Goal: Task Accomplishment & Management: Manage account settings

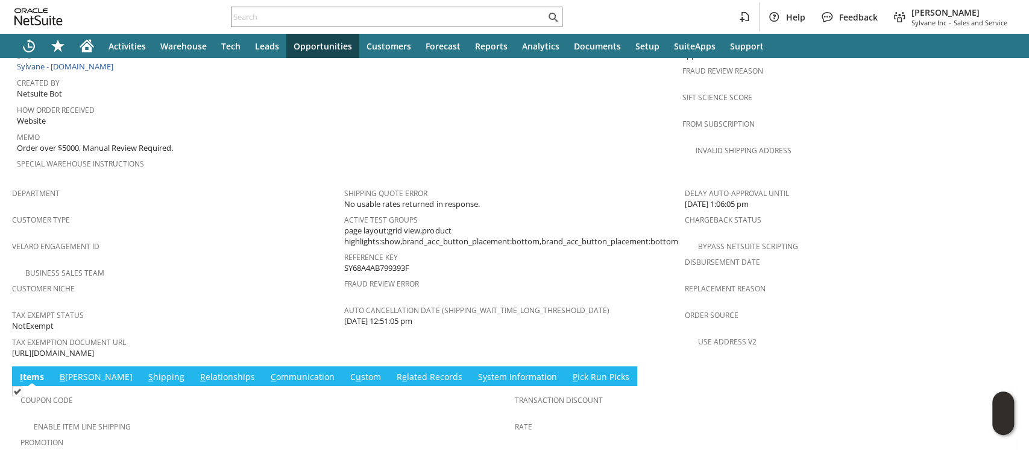
scroll to position [642, 0]
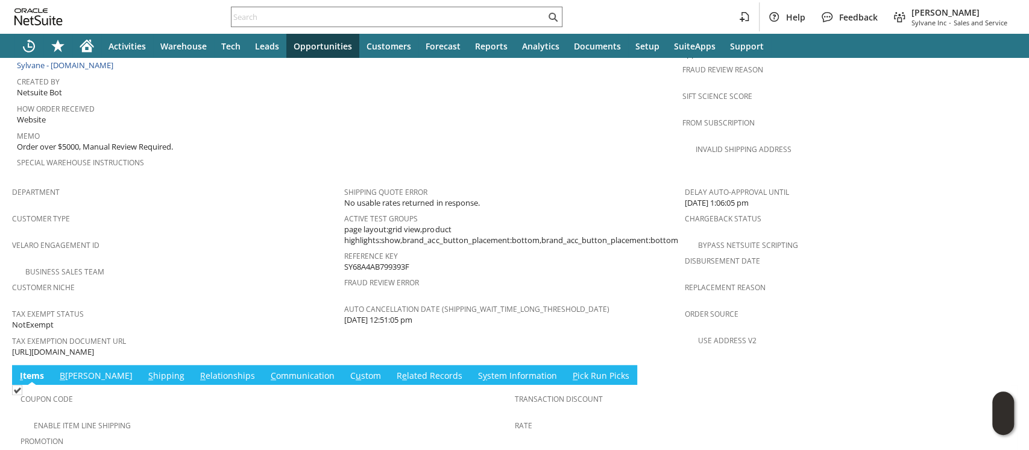
click at [94, 346] on span "https://drive.google.com/file/d/1i72EM2yHaJmc11Oa6W5_ilYnZ9-PnUfc/view?usp=shar…" at bounding box center [53, 351] width 82 height 11
copy tbody "https://drive.google.com/file/d/1i72EM2yHaJmc11Oa6W5_ilYnZ9-PnUfc/view?usp=shar…"
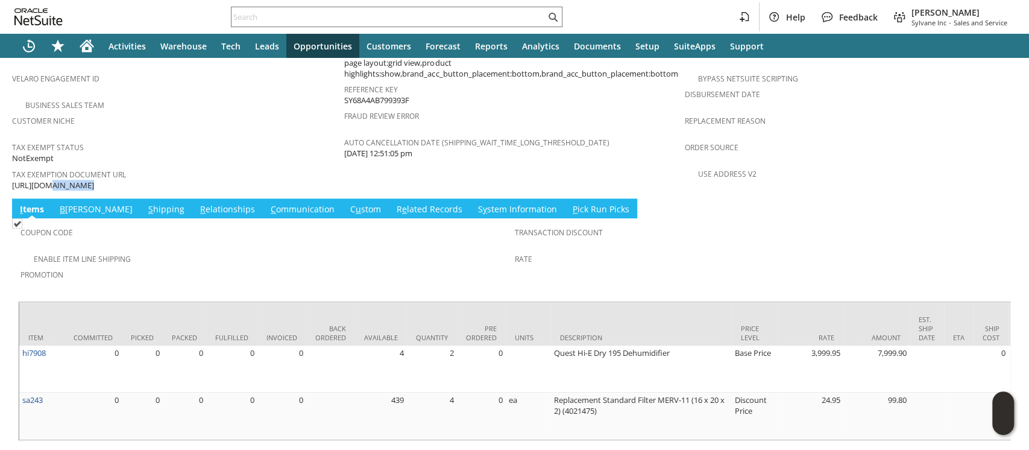
click at [145, 203] on link "S hipping" at bounding box center [166, 209] width 42 height 13
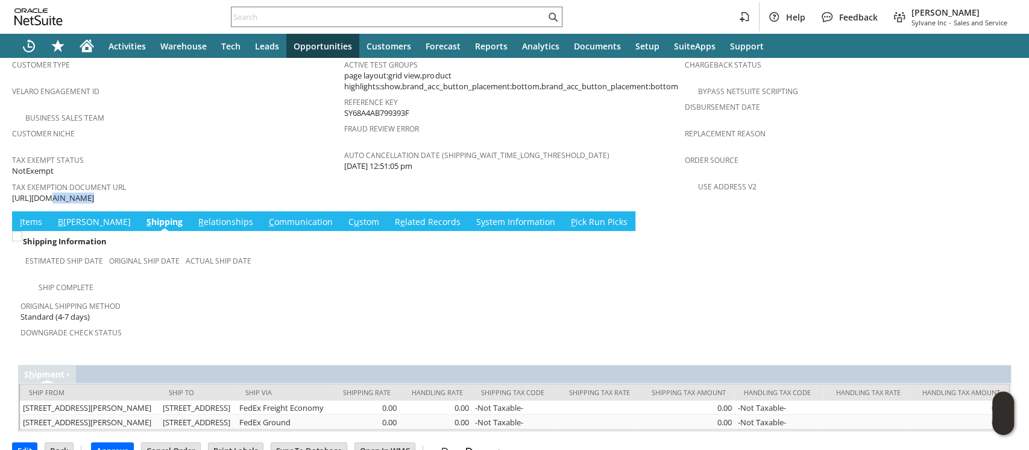
scroll to position [803, 0]
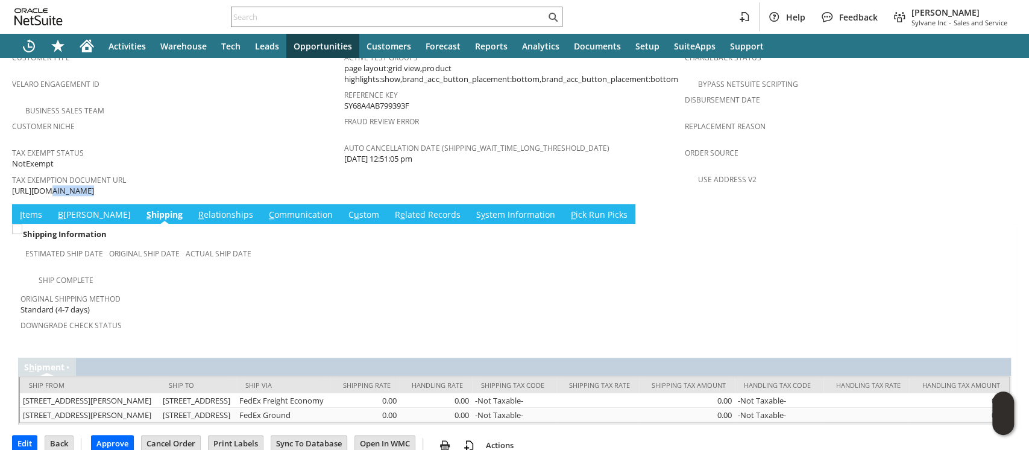
click at [22, 208] on link "I tems" at bounding box center [31, 214] width 28 height 13
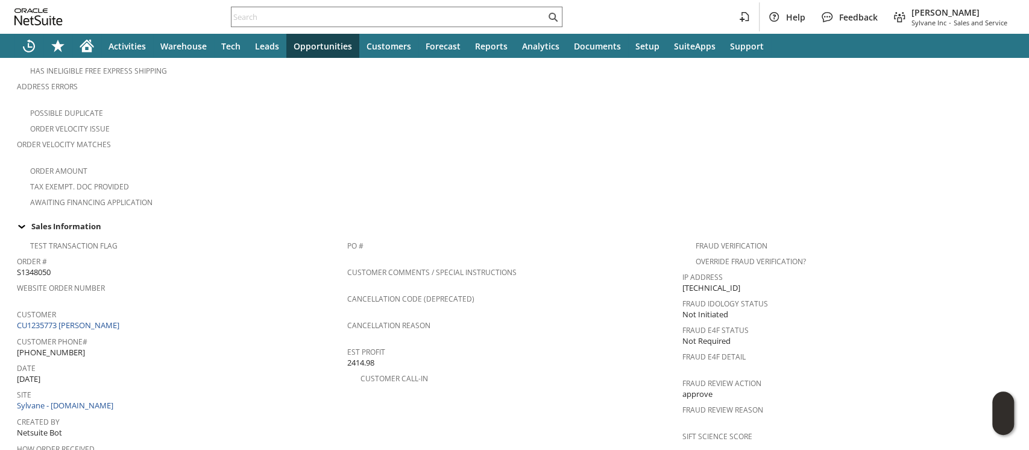
scroll to position [0, 0]
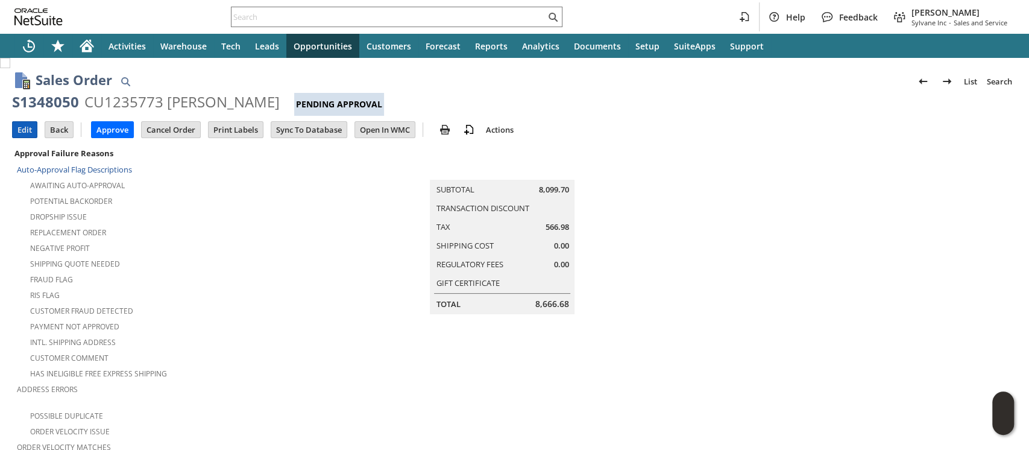
click at [28, 127] on input "Edit" at bounding box center [25, 130] width 24 height 16
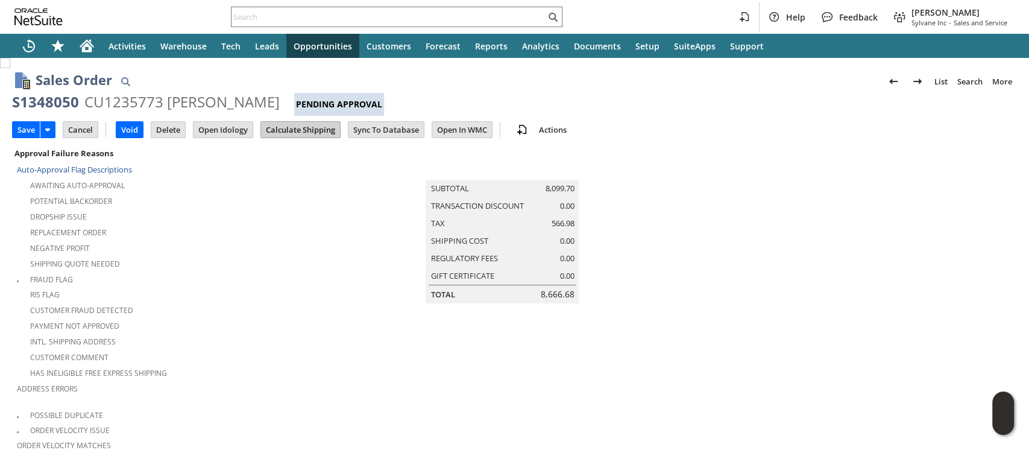
click at [315, 128] on input "Calculate Shipping" at bounding box center [300, 130] width 79 height 16
type input "Intelligent Recommendations¹⁰"
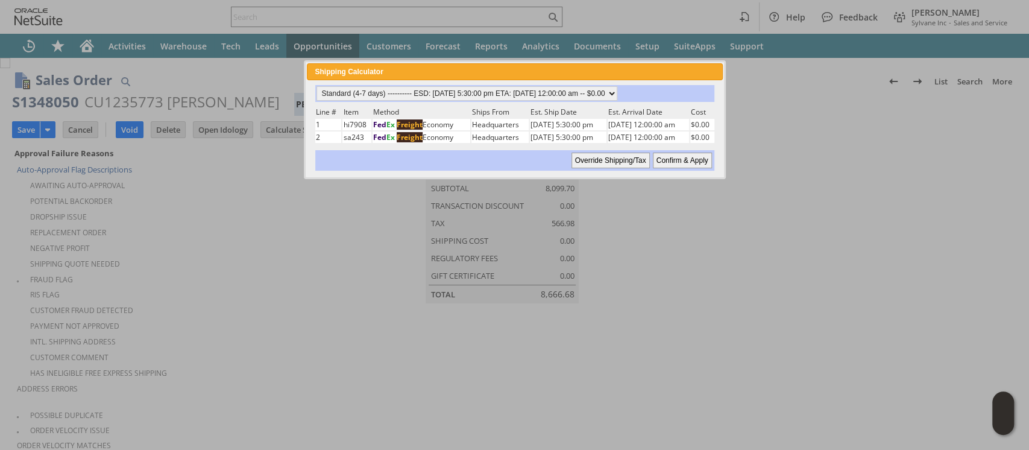
click at [671, 161] on input "Confirm & Apply" at bounding box center [682, 160] width 59 height 16
type input "Reseller"
type input "Add"
type input "Copy Previous"
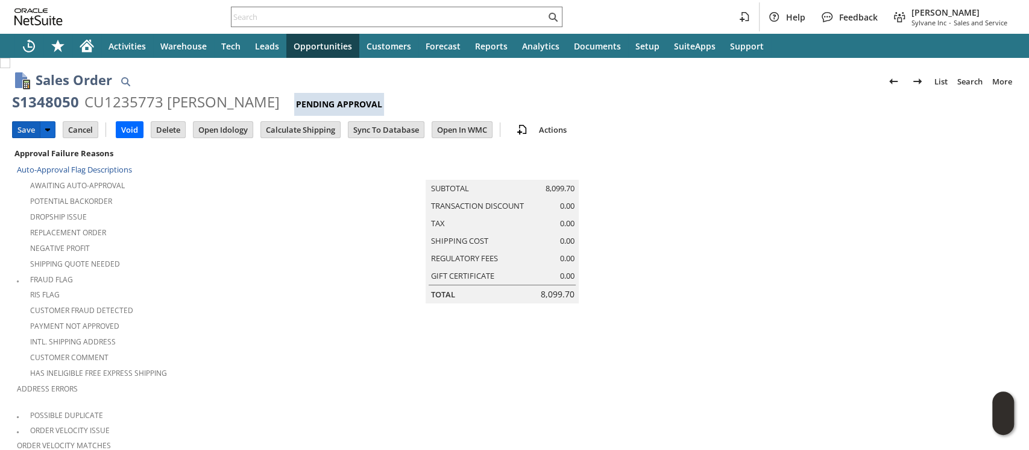
click at [22, 127] on input "Save" at bounding box center [26, 130] width 27 height 16
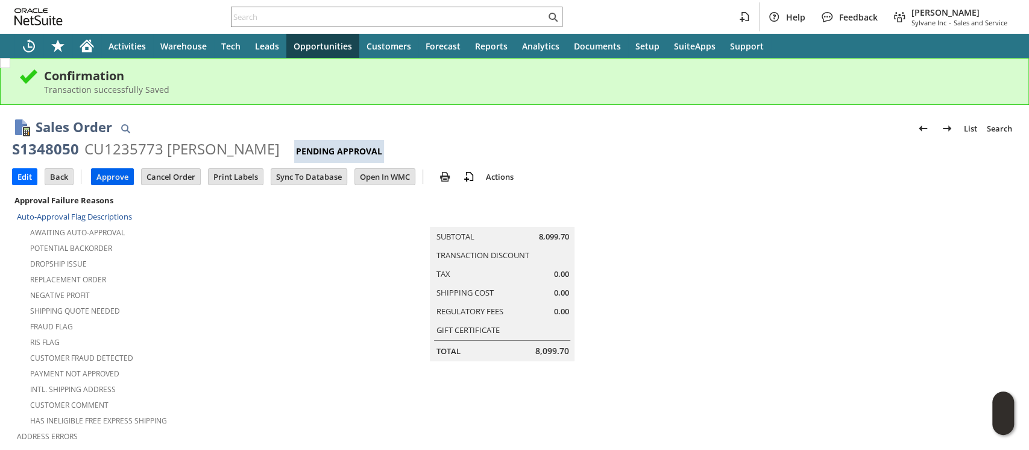
click at [114, 172] on input "Approve" at bounding box center [113, 177] width 42 height 16
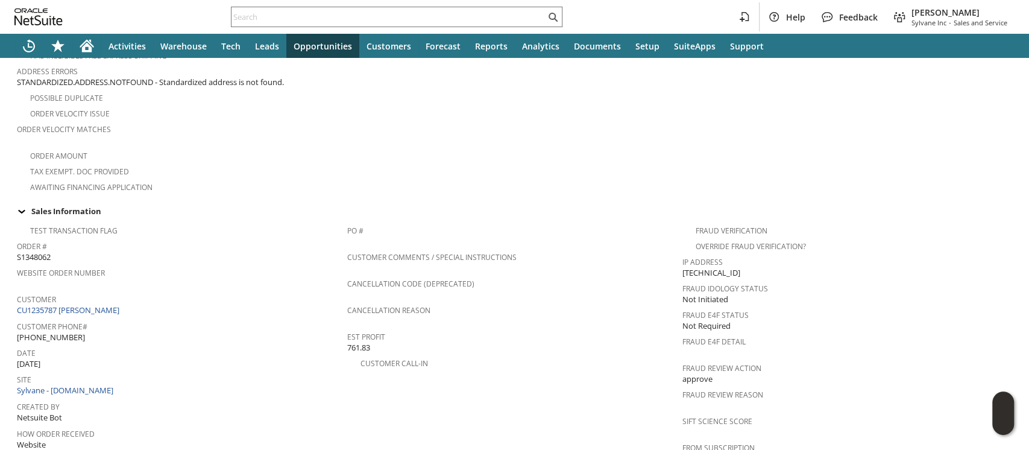
scroll to position [401, 0]
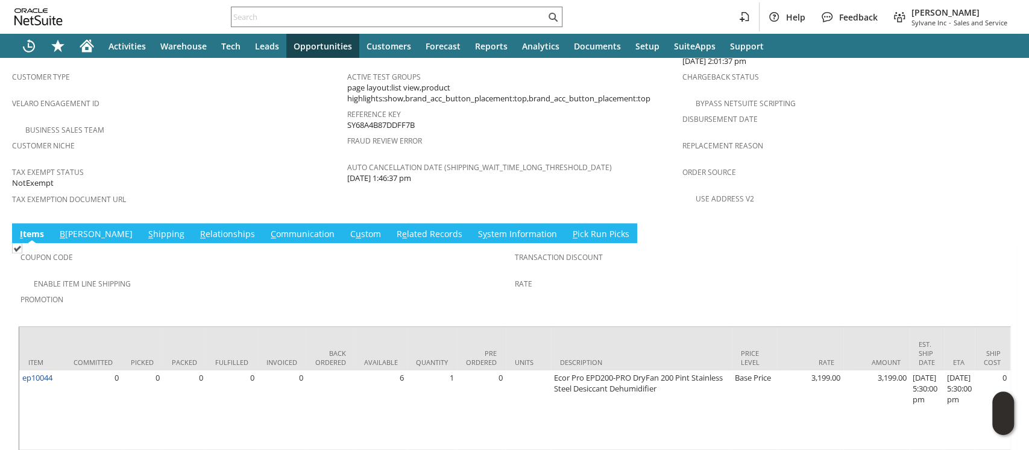
click at [145, 228] on link "S hipping" at bounding box center [166, 234] width 42 height 13
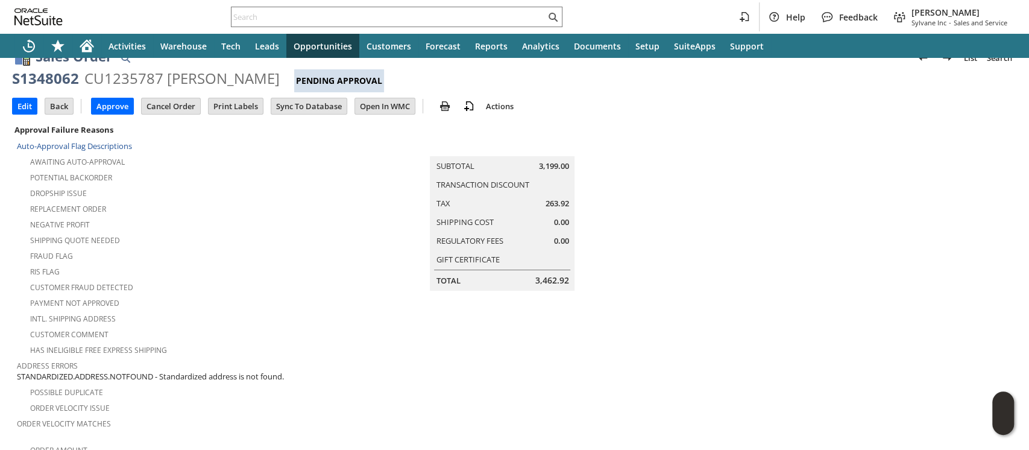
scroll to position [0, 0]
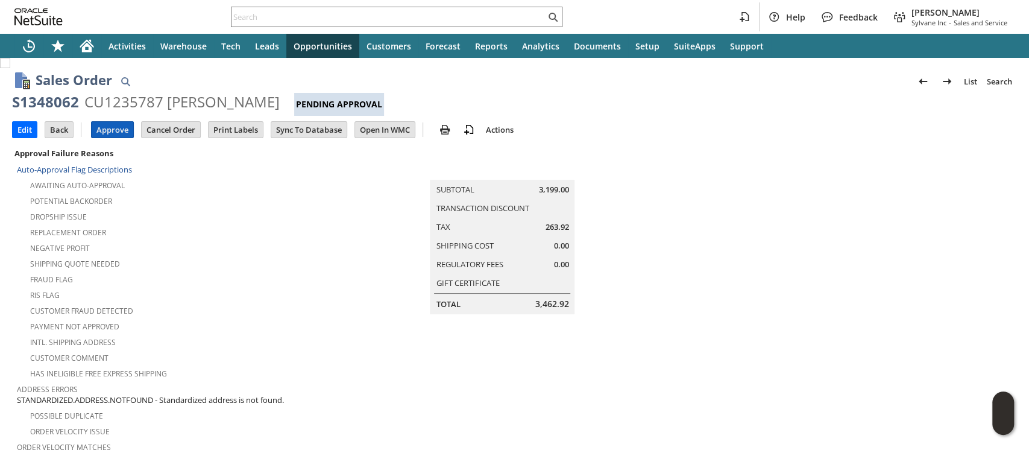
click at [113, 127] on input "Approve" at bounding box center [113, 130] width 42 height 16
click at [106, 128] on input "Approve" at bounding box center [113, 130] width 42 height 16
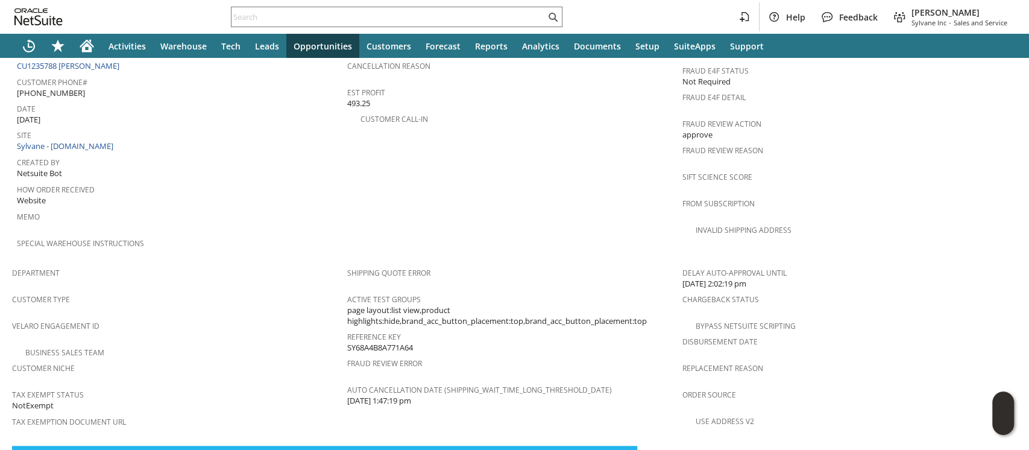
scroll to position [752, 0]
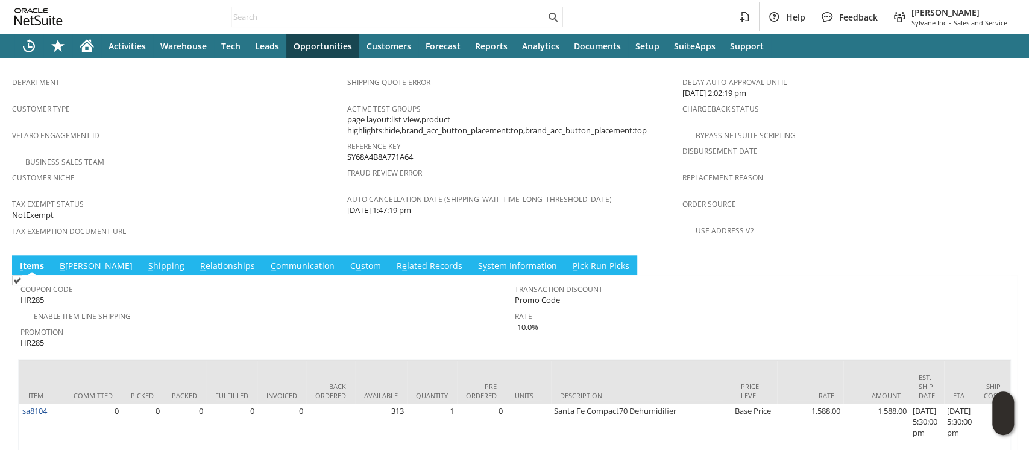
click at [145, 260] on link "S hipping" at bounding box center [166, 266] width 42 height 13
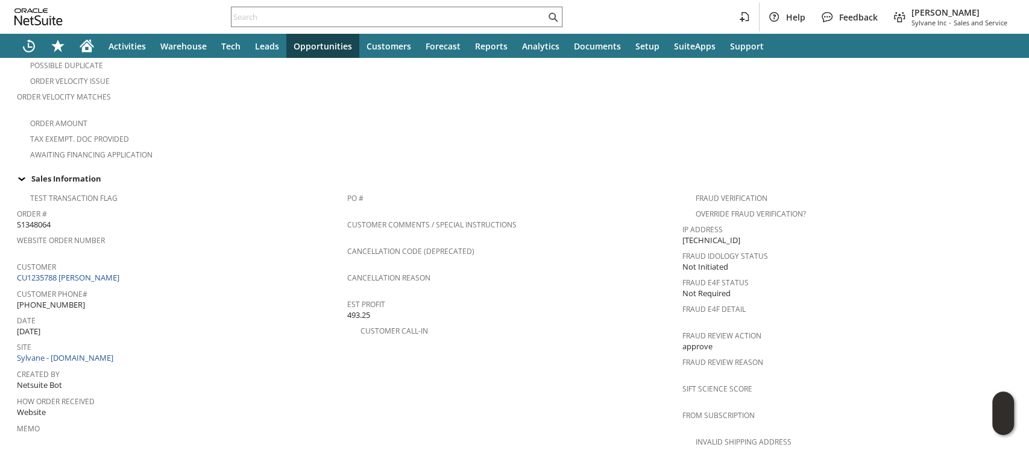
scroll to position [0, 0]
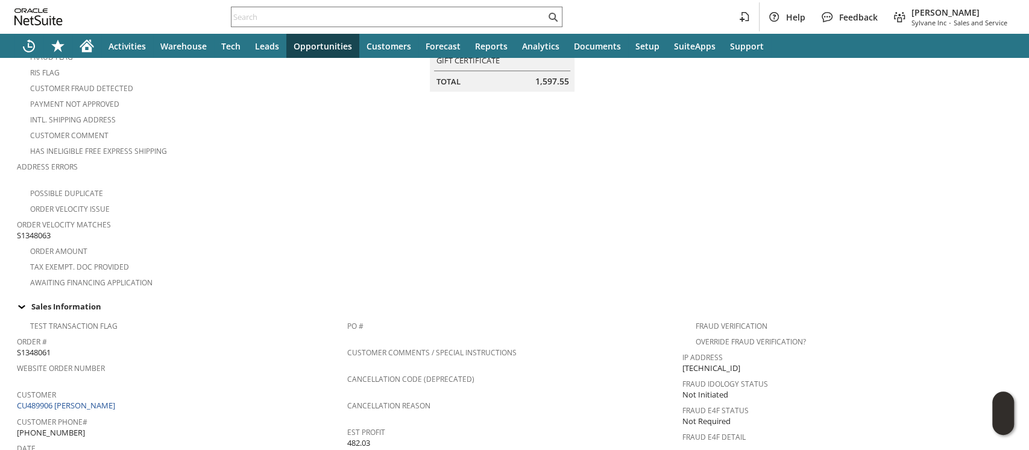
scroll to position [241, 0]
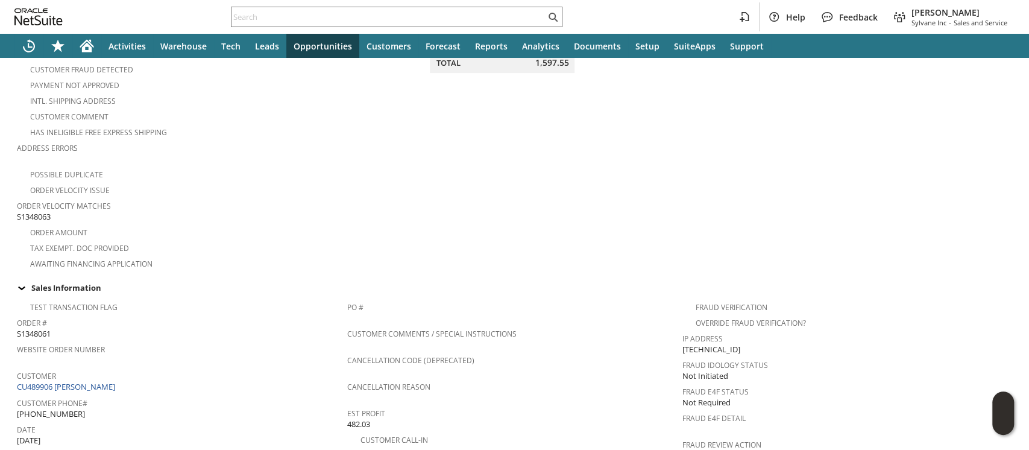
click at [25, 211] on span "S1348063" at bounding box center [34, 216] width 34 height 11
copy span "S1348063"
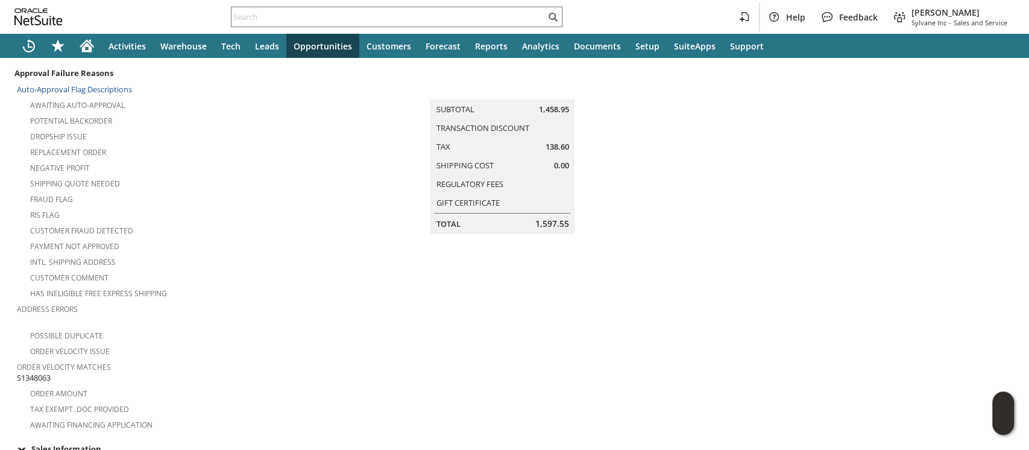
scroll to position [0, 0]
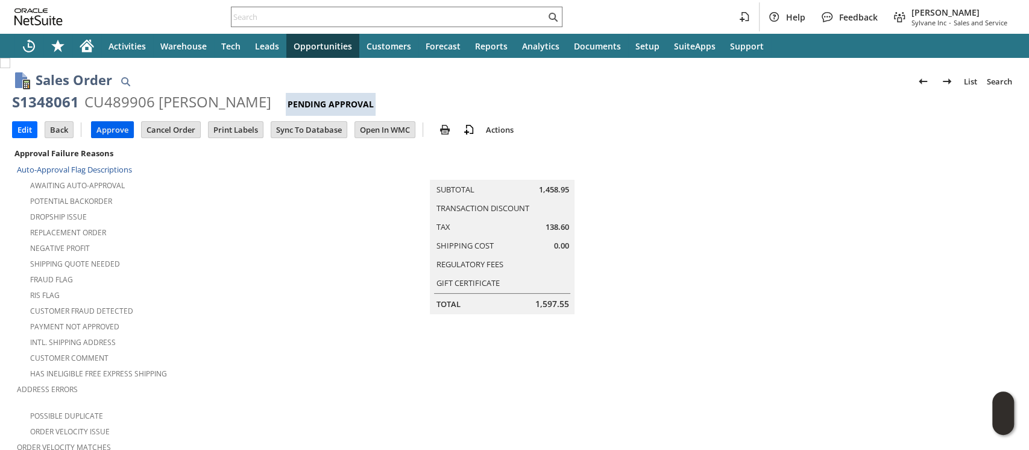
click at [118, 129] on input "Approve" at bounding box center [113, 130] width 42 height 16
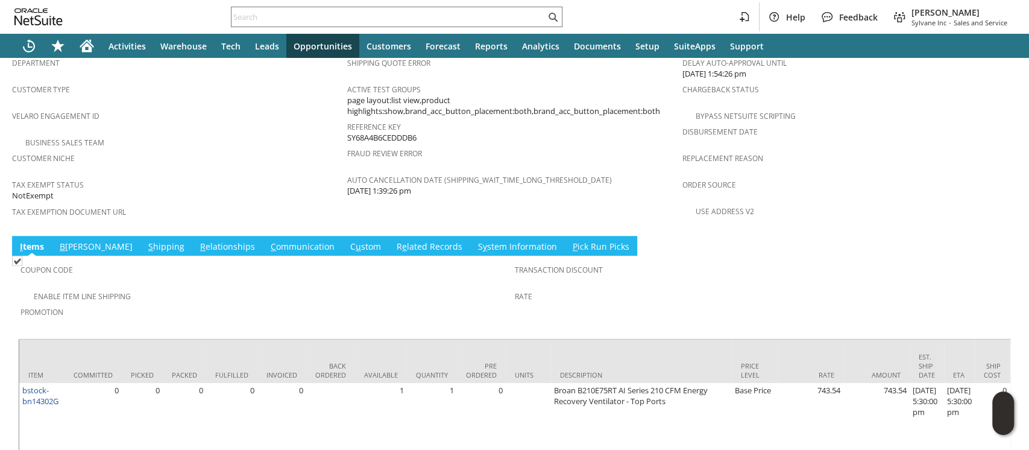
scroll to position [795, 0]
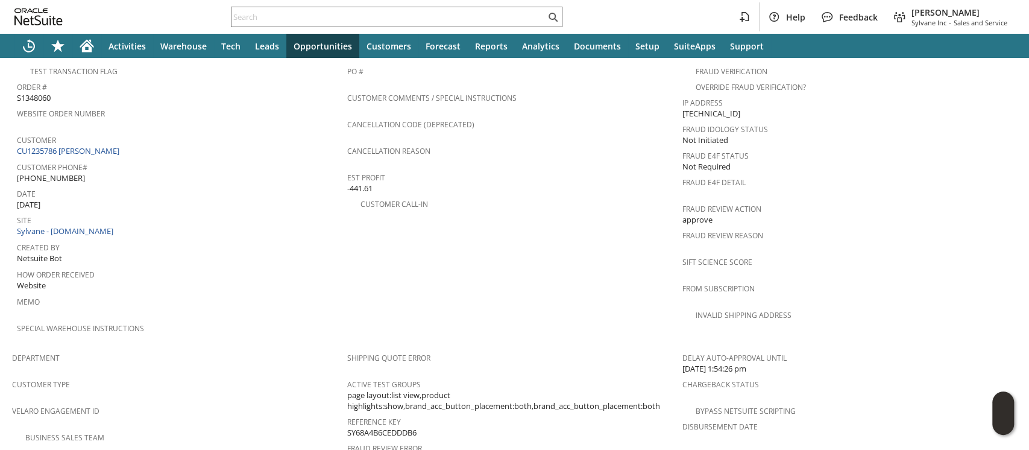
scroll to position [473, 0]
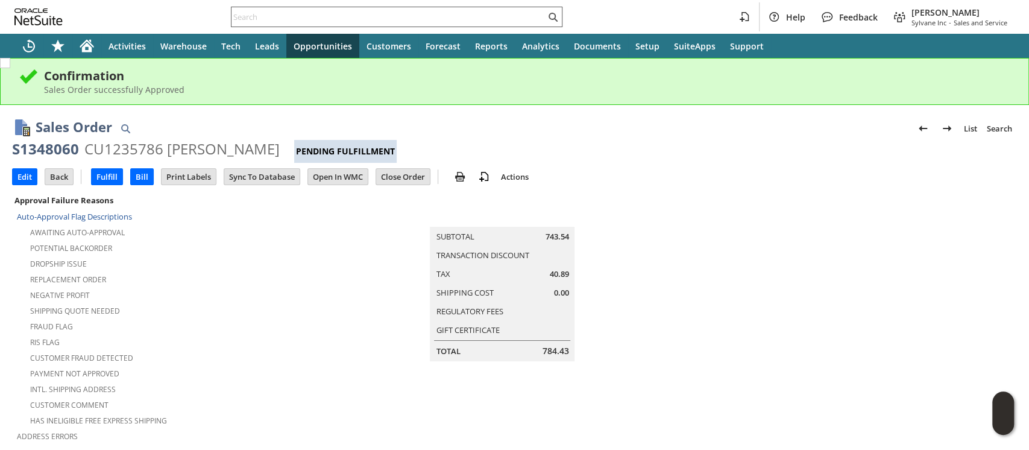
click at [482, 8] on div at bounding box center [396, 17] width 331 height 20
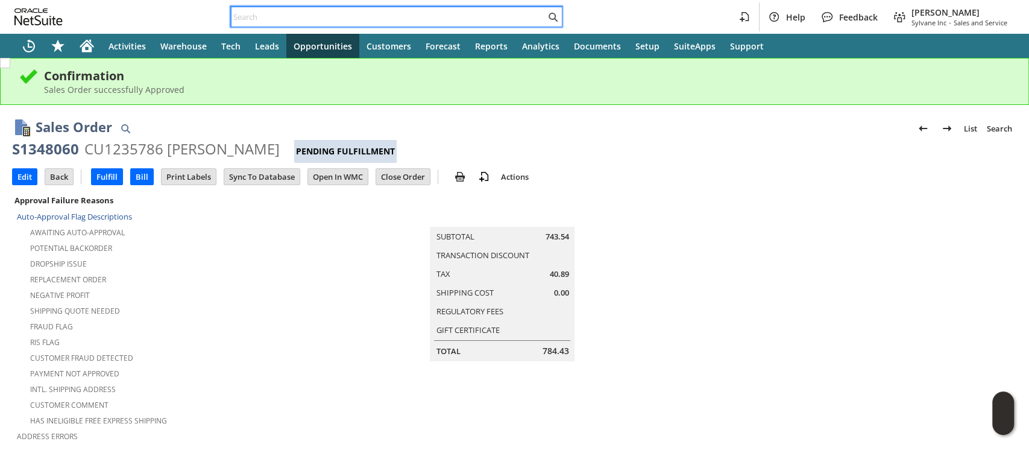
click at [482, 12] on input "text" at bounding box center [388, 17] width 314 height 14
paste input "S1348063"
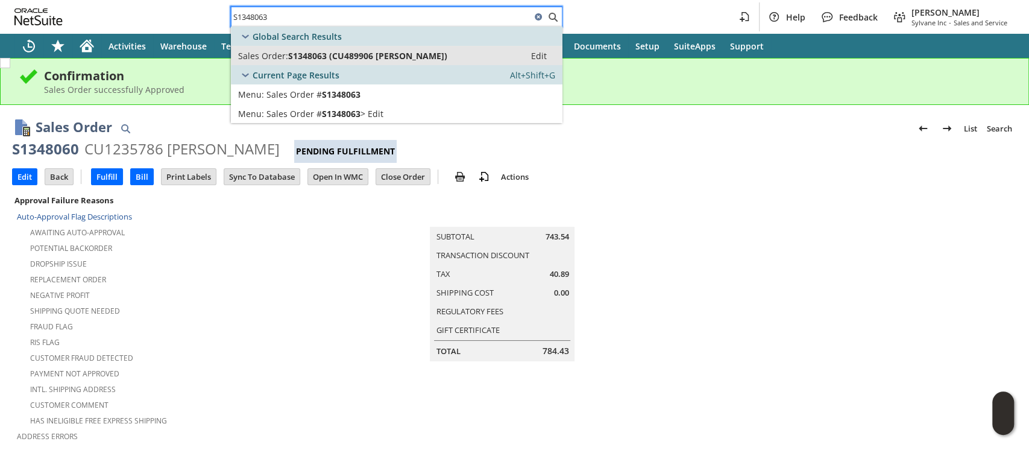
type input "S1348063"
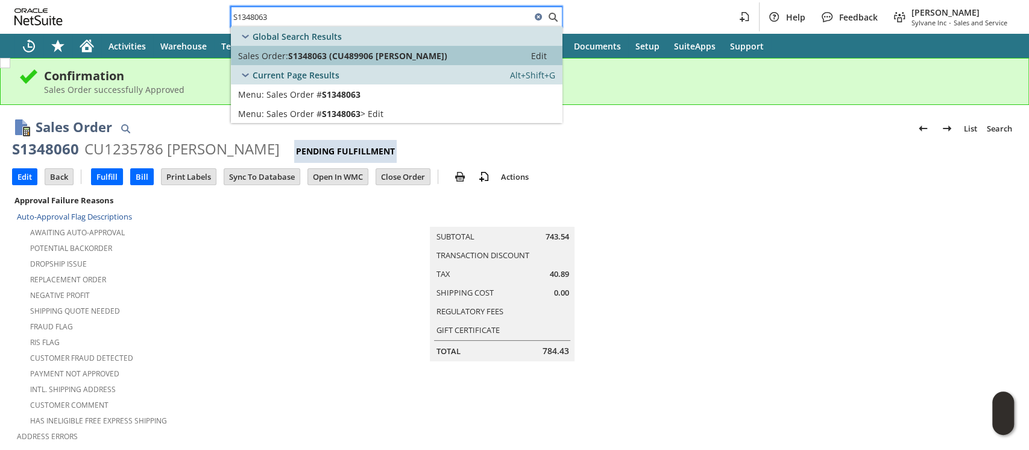
click at [428, 55] on span "S1348063 (CU489906 Daniel Phillips)" at bounding box center [367, 55] width 159 height 11
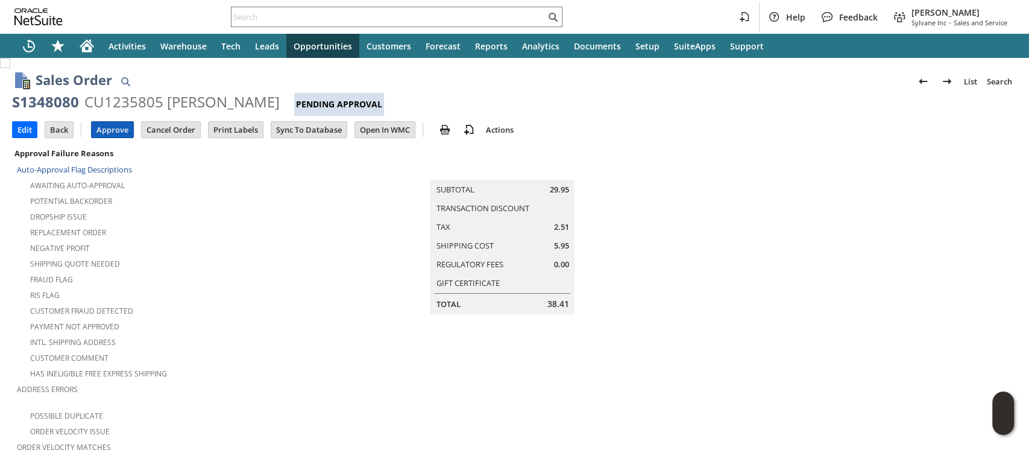
click at [116, 125] on input "Approve" at bounding box center [113, 130] width 42 height 16
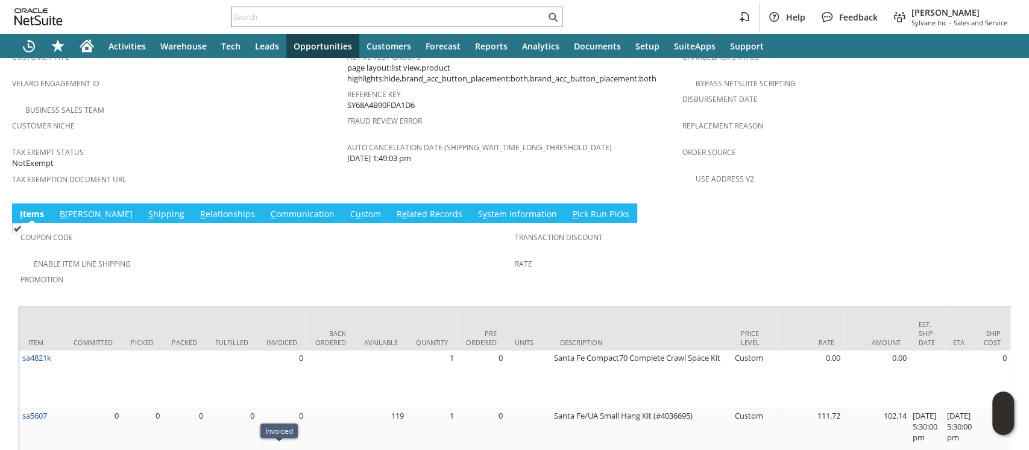
scroll to position [803, 0]
click at [74, 204] on td "B illing" at bounding box center [96, 214] width 89 height 20
click at [72, 208] on link "B illing" at bounding box center [96, 214] width 79 height 13
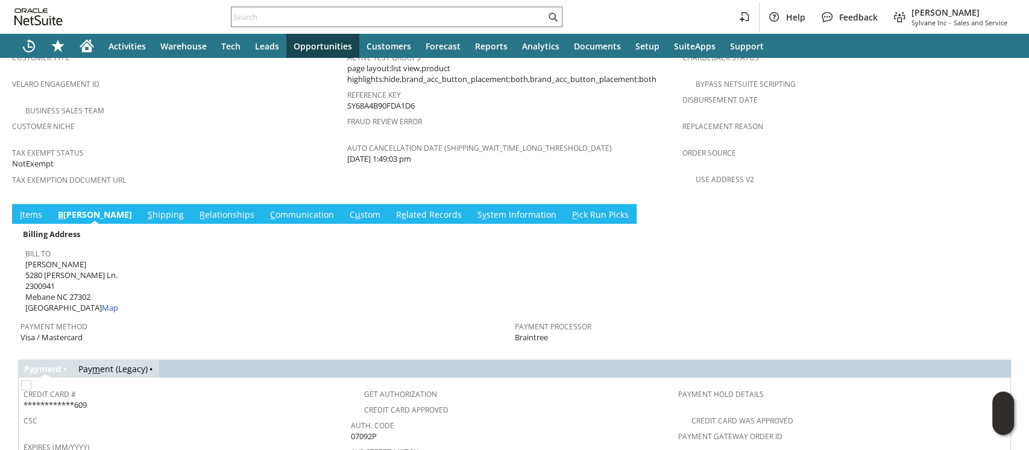
click at [140, 204] on td "S hipping" at bounding box center [166, 214] width 52 height 20
click at [145, 208] on link "S hipping" at bounding box center [166, 214] width 42 height 13
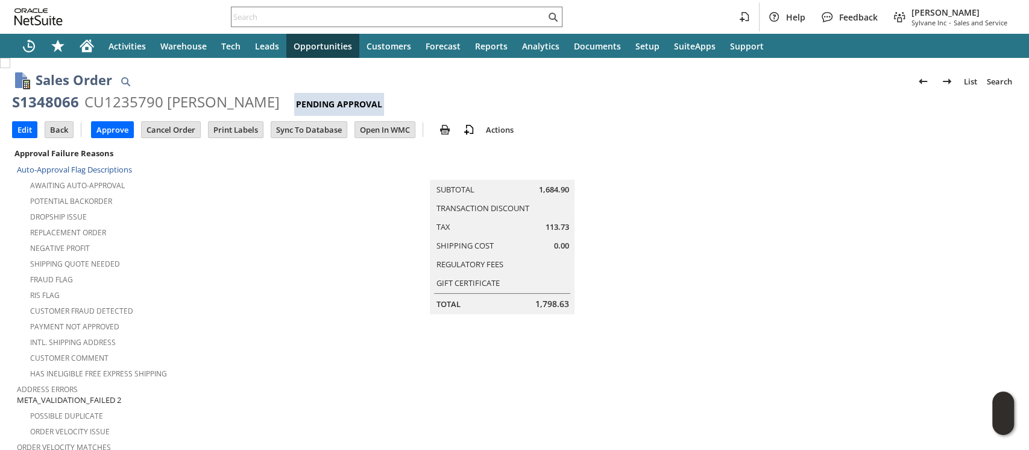
scroll to position [0, 0]
click at [109, 125] on input "Approve" at bounding box center [113, 130] width 42 height 16
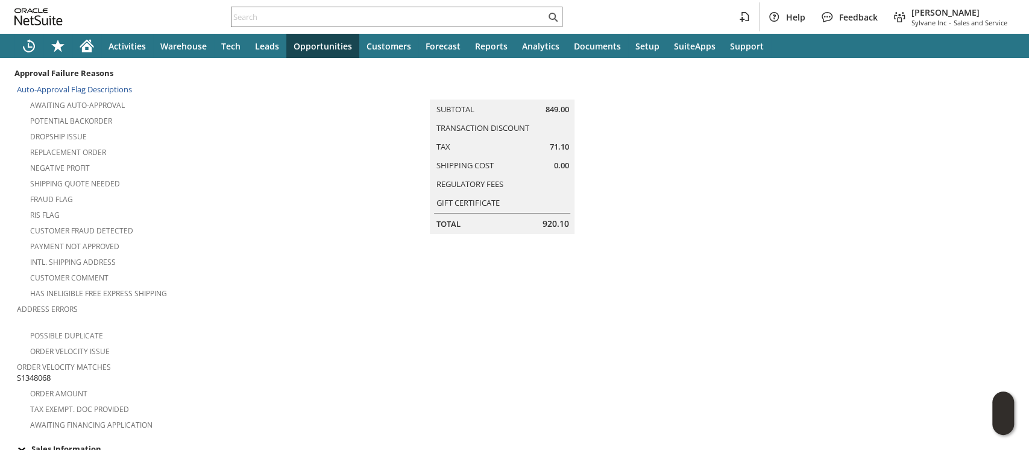
click at [42, 372] on span "S1348068" at bounding box center [34, 377] width 34 height 11
copy span "S1348068"
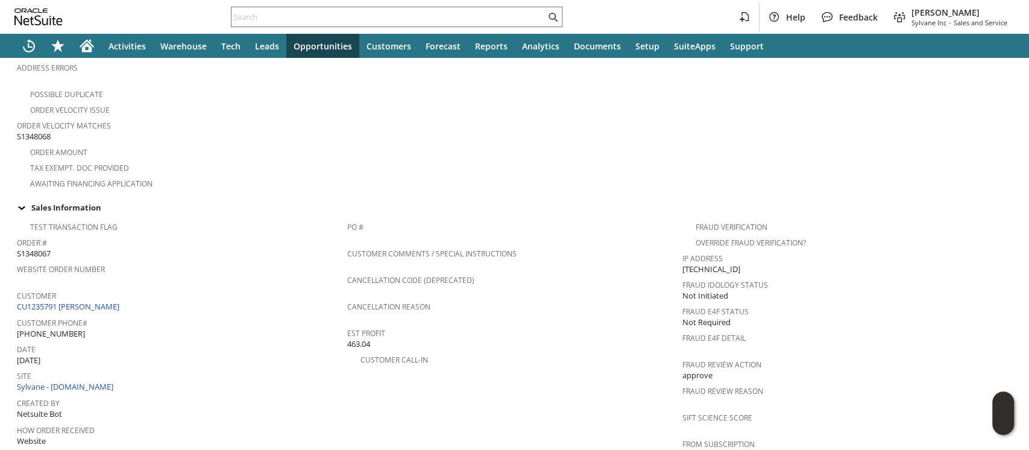
scroll to position [0, 0]
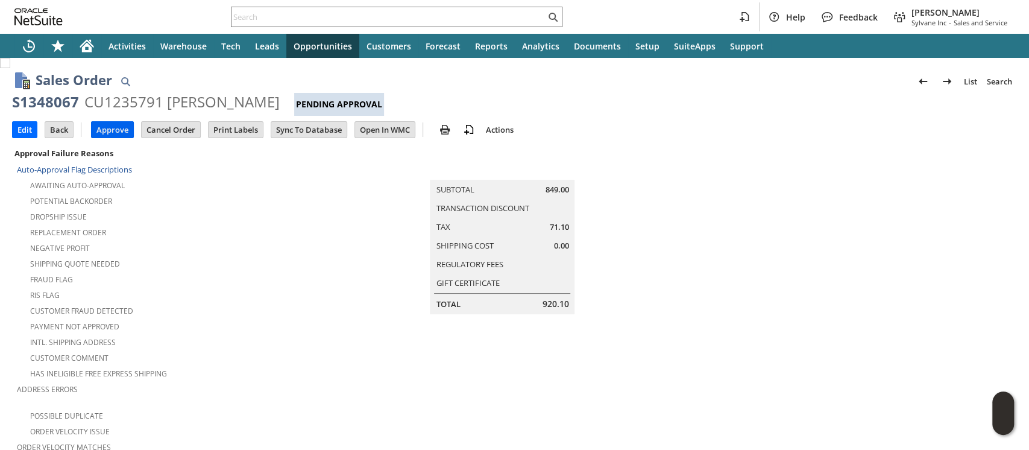
click at [107, 127] on input "Approve" at bounding box center [113, 130] width 42 height 16
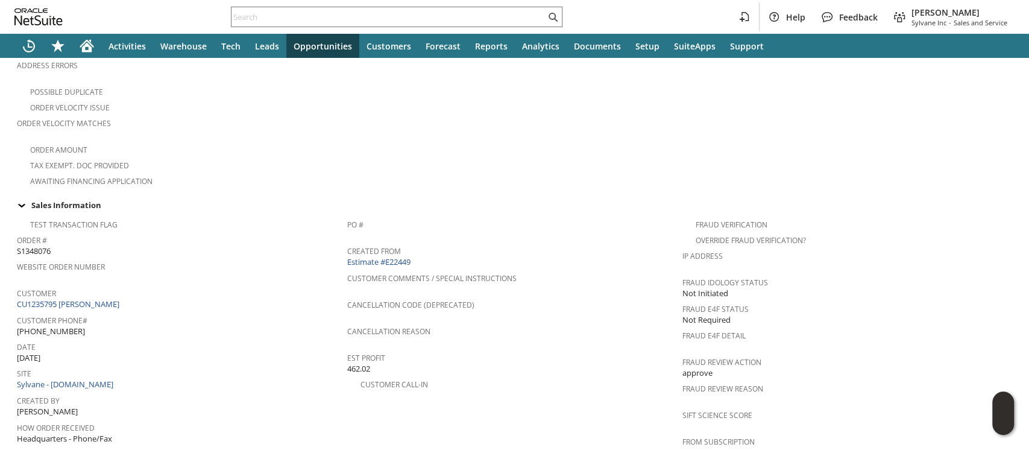
scroll to position [401, 0]
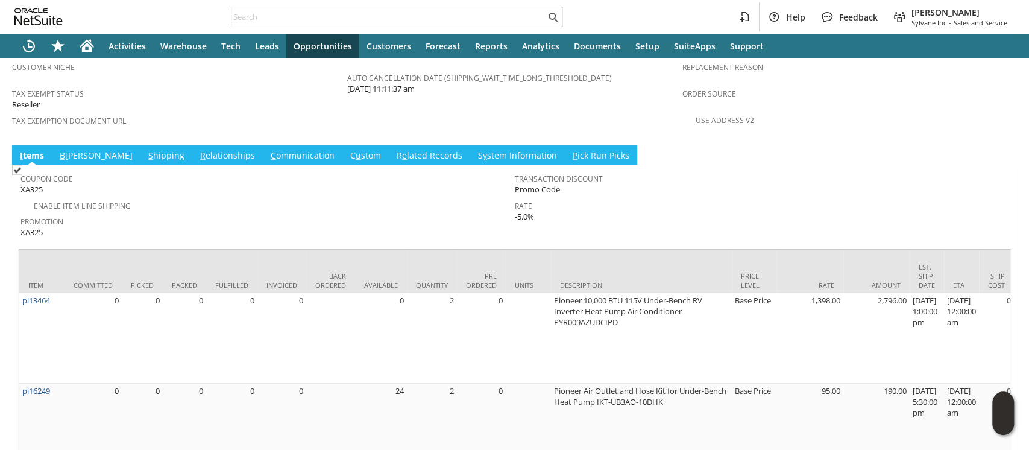
click at [148, 149] on span "S" at bounding box center [150, 154] width 5 height 11
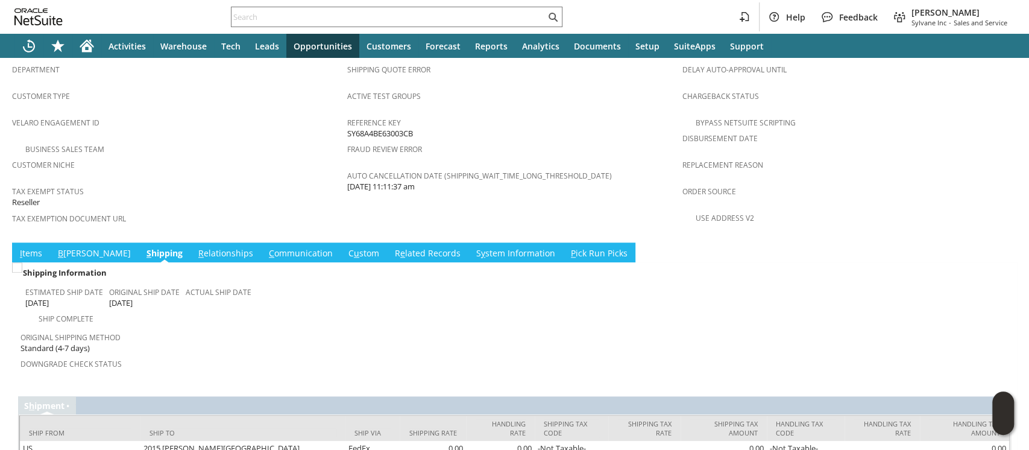
scroll to position [792, 0]
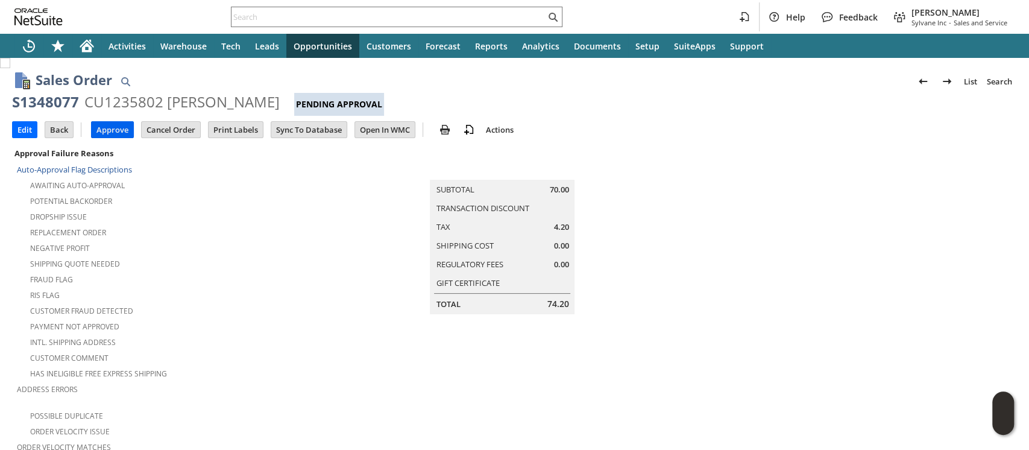
click at [124, 128] on input "Approve" at bounding box center [113, 130] width 42 height 16
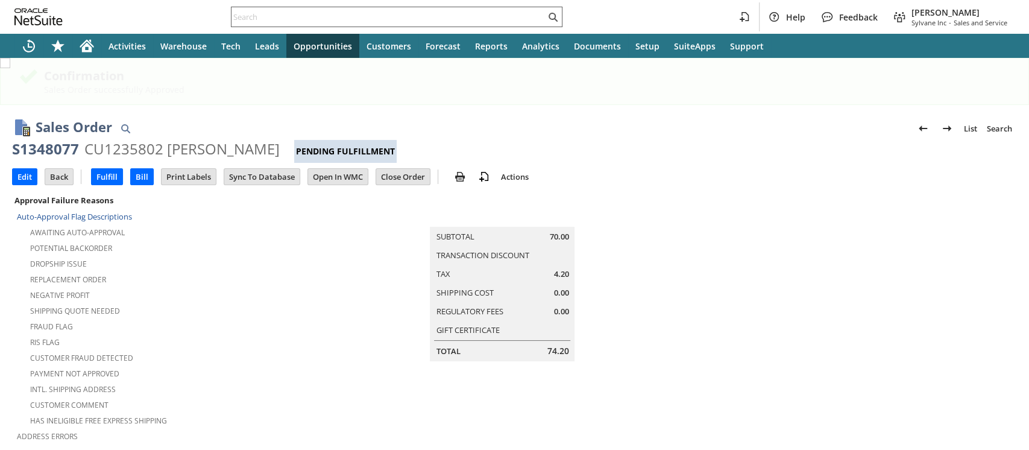
click at [377, 15] on input "text" at bounding box center [388, 17] width 314 height 14
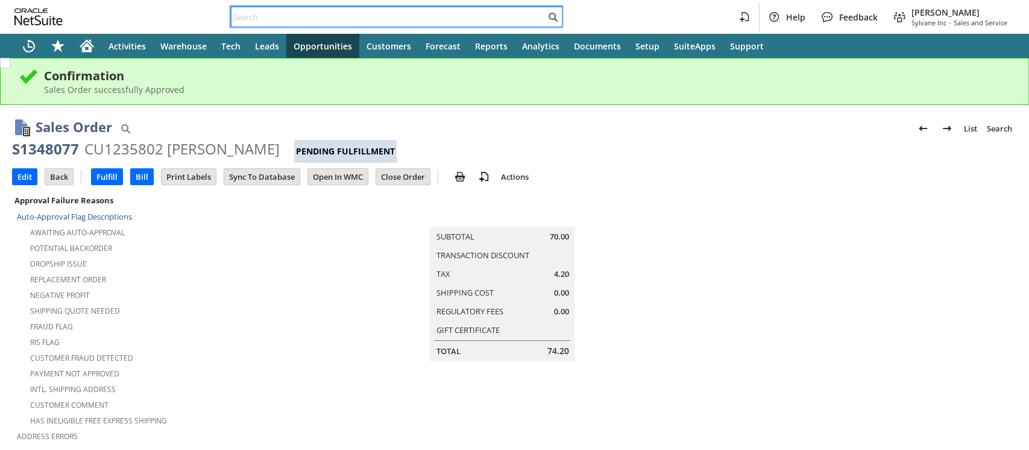
paste input "S1348068"
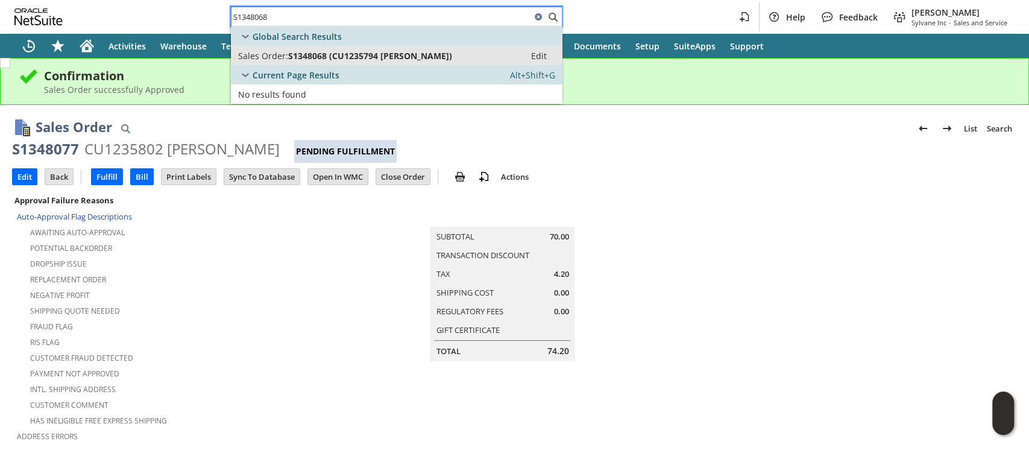
type input "S1348068"
click at [439, 54] on span "S1348068 (CU1235794 Hilary Garland)" at bounding box center [370, 55] width 164 height 11
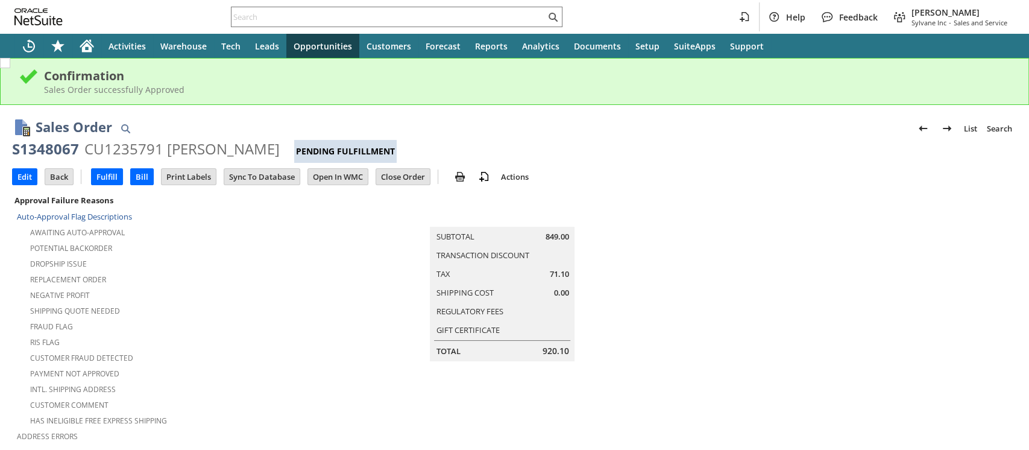
scroll to position [401, 0]
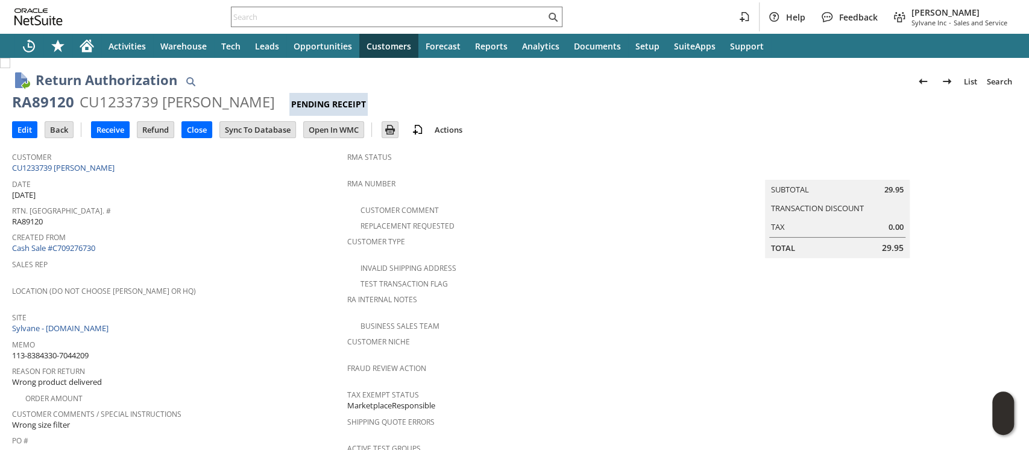
click at [140, 105] on div "CU1233739 [PERSON_NAME]" at bounding box center [177, 101] width 195 height 19
copy div "CU1233739"
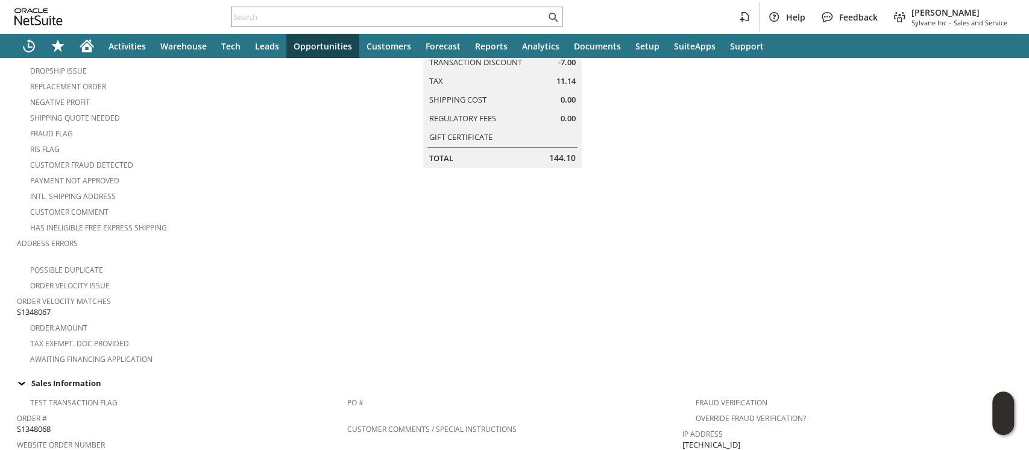
scroll to position [241, 0]
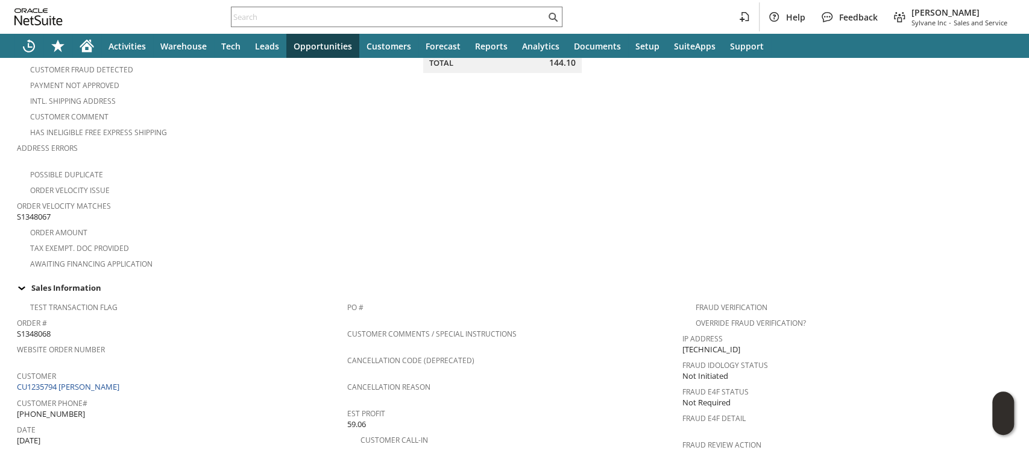
click at [40, 211] on span "S1348067" at bounding box center [34, 216] width 34 height 11
copy span "S1348067"
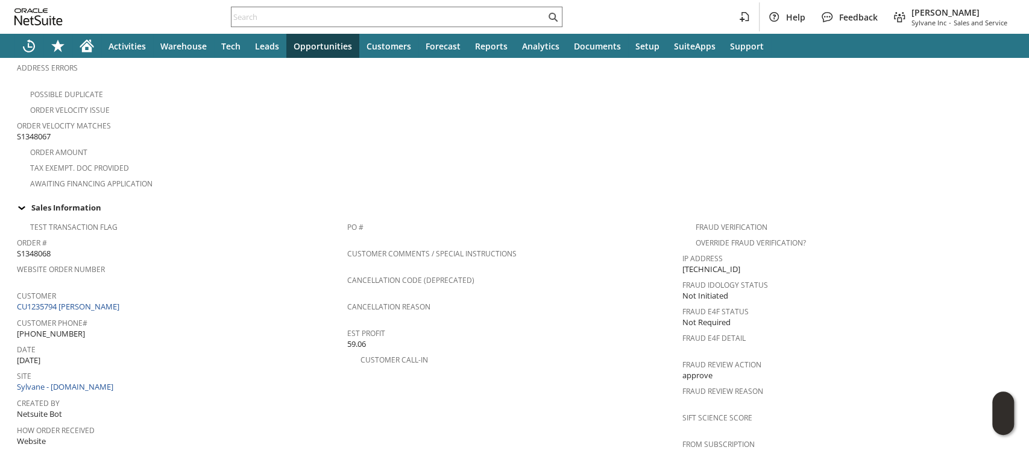
scroll to position [0, 0]
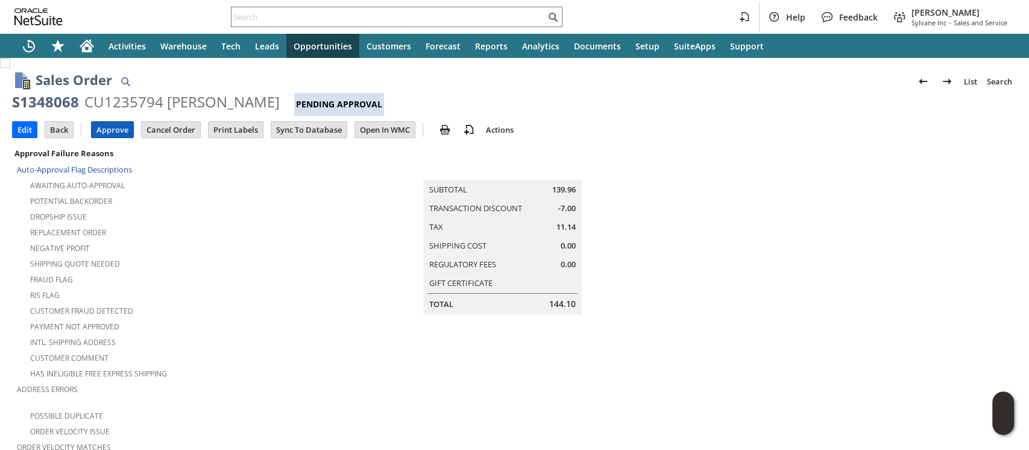
click at [108, 129] on input "Approve" at bounding box center [113, 130] width 42 height 16
click at [102, 127] on input "Approve" at bounding box center [113, 130] width 42 height 16
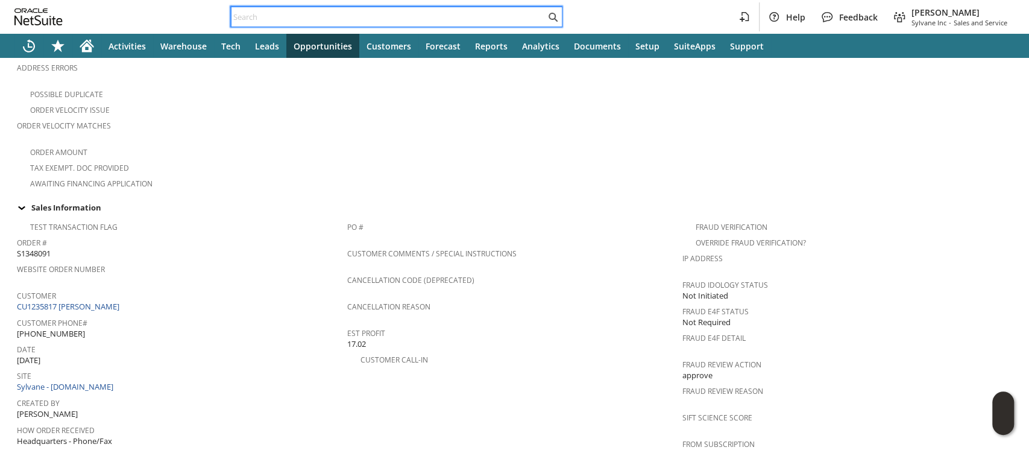
click at [286, 14] on input "text" at bounding box center [388, 17] width 314 height 14
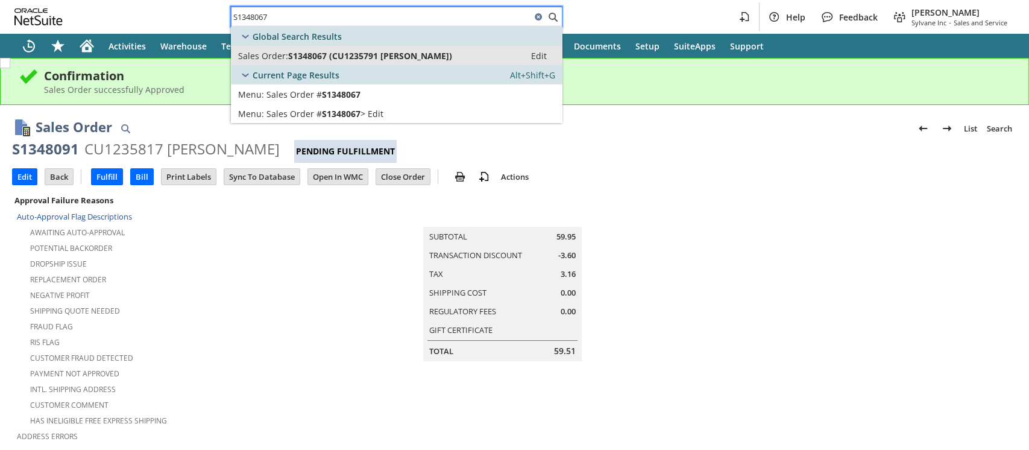
type input "S1348067"
click at [308, 55] on span "S1348067 (CU1235791 Hilary Garland)" at bounding box center [370, 55] width 164 height 11
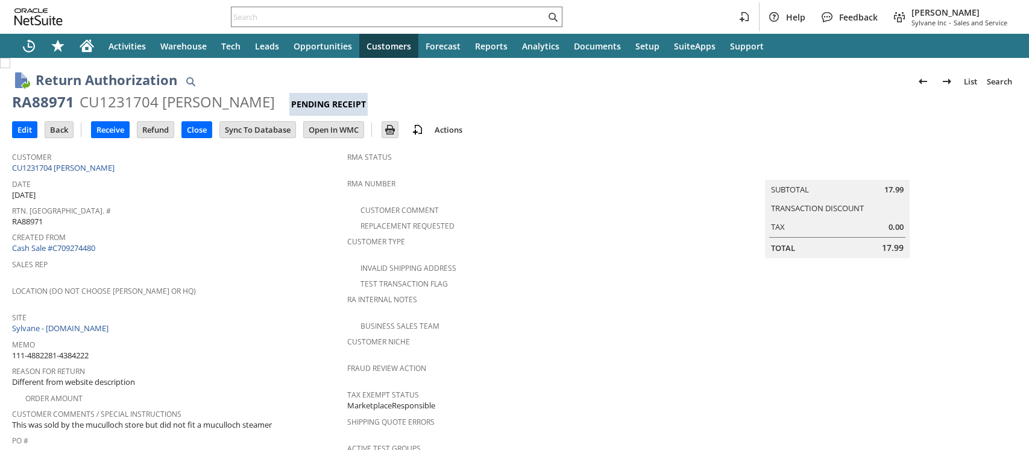
click at [143, 106] on div "CU1231704 [PERSON_NAME]" at bounding box center [177, 101] width 195 height 19
